Goal: Find specific page/section: Find specific page/section

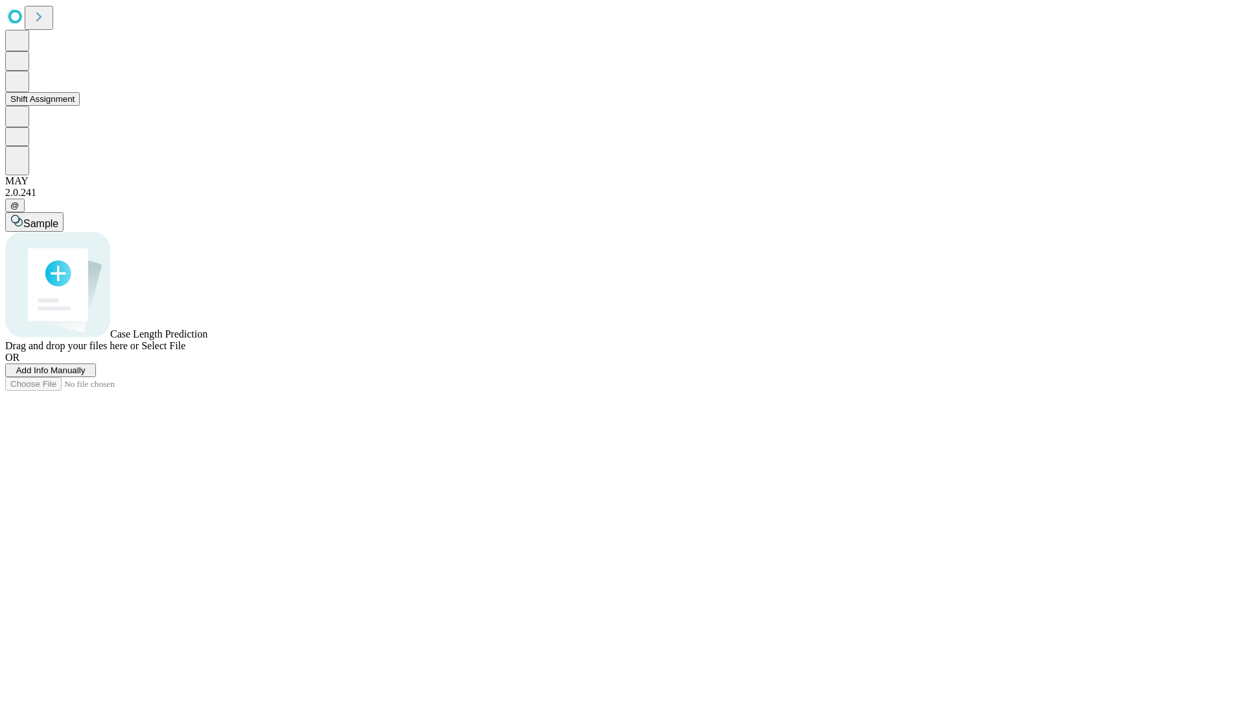
click at [80, 106] on button "Shift Assignment" at bounding box center [42, 99] width 75 height 14
